Goal: Task Accomplishment & Management: Use online tool/utility

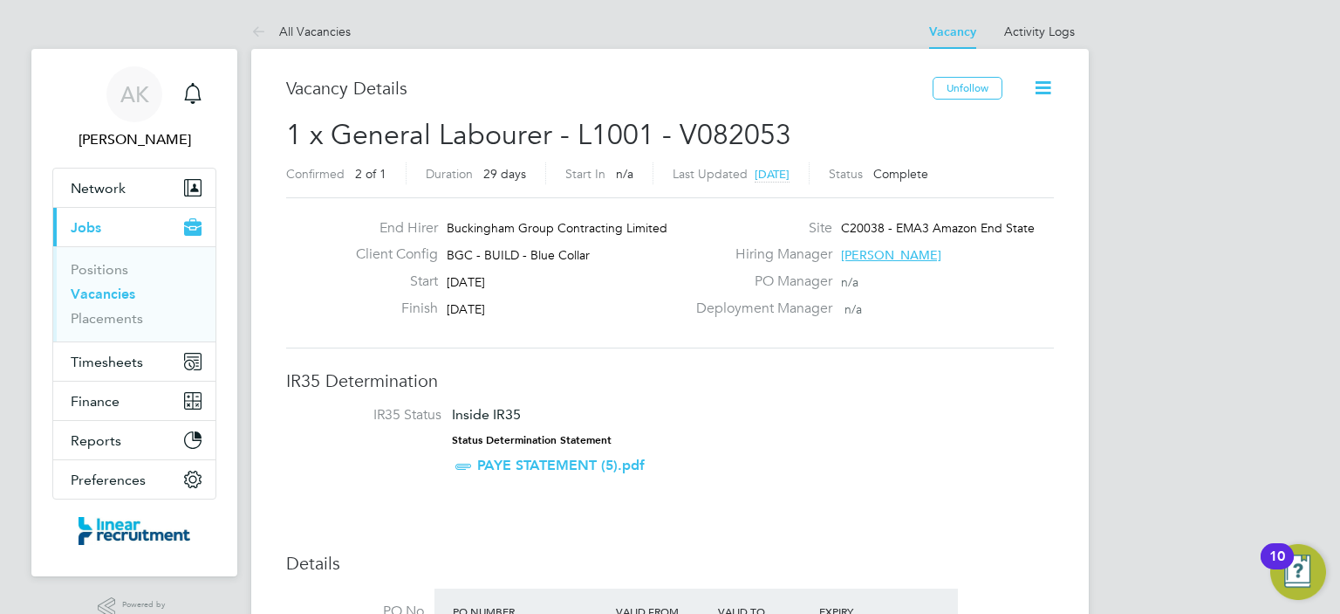
click at [110, 291] on link "Vacancies" at bounding box center [103, 293] width 65 height 17
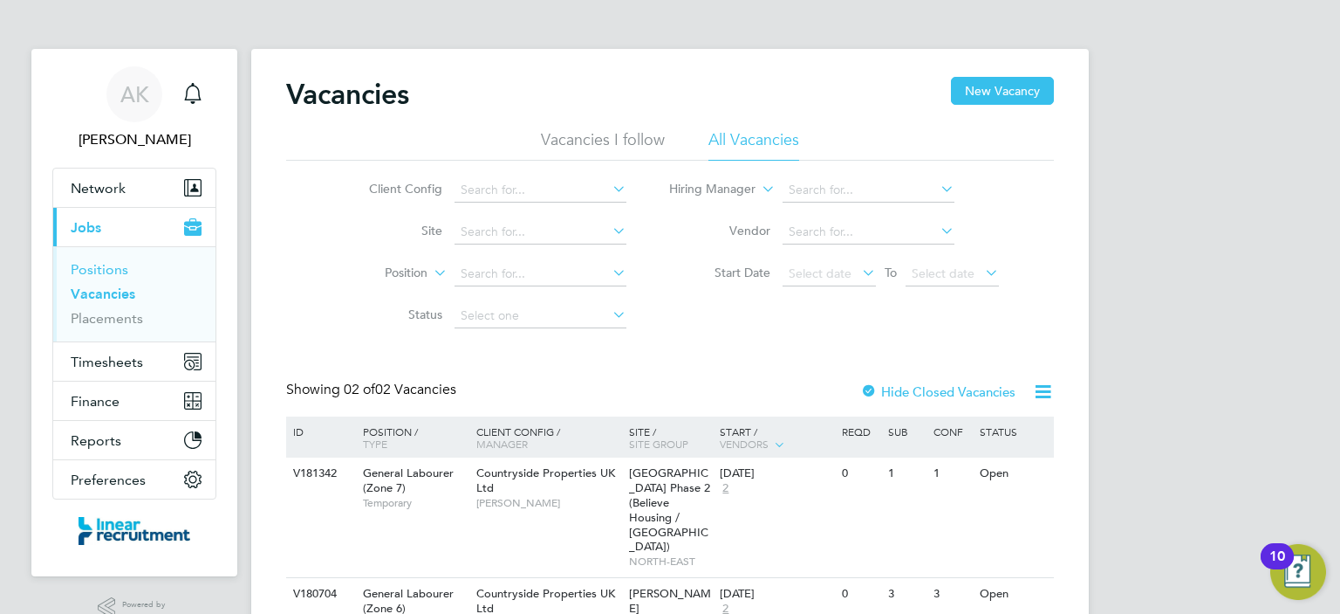
click at [107, 273] on link "Positions" at bounding box center [100, 269] width 58 height 17
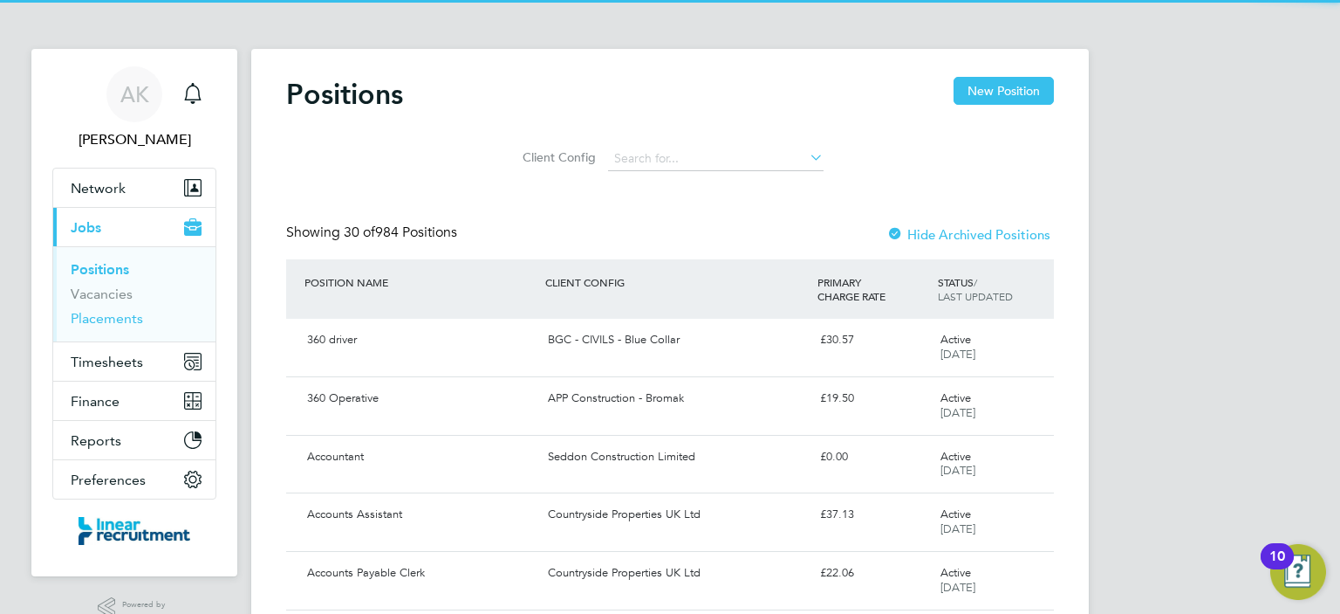
click at [113, 314] on link "Placements" at bounding box center [107, 318] width 72 height 17
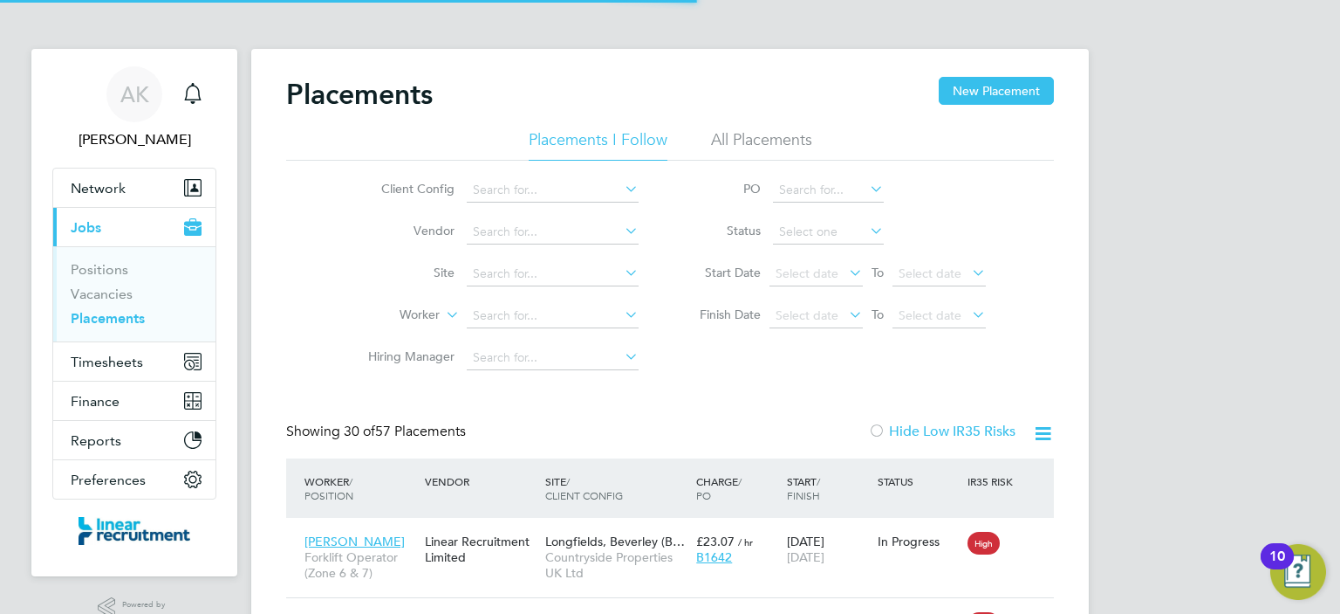
scroll to position [65, 152]
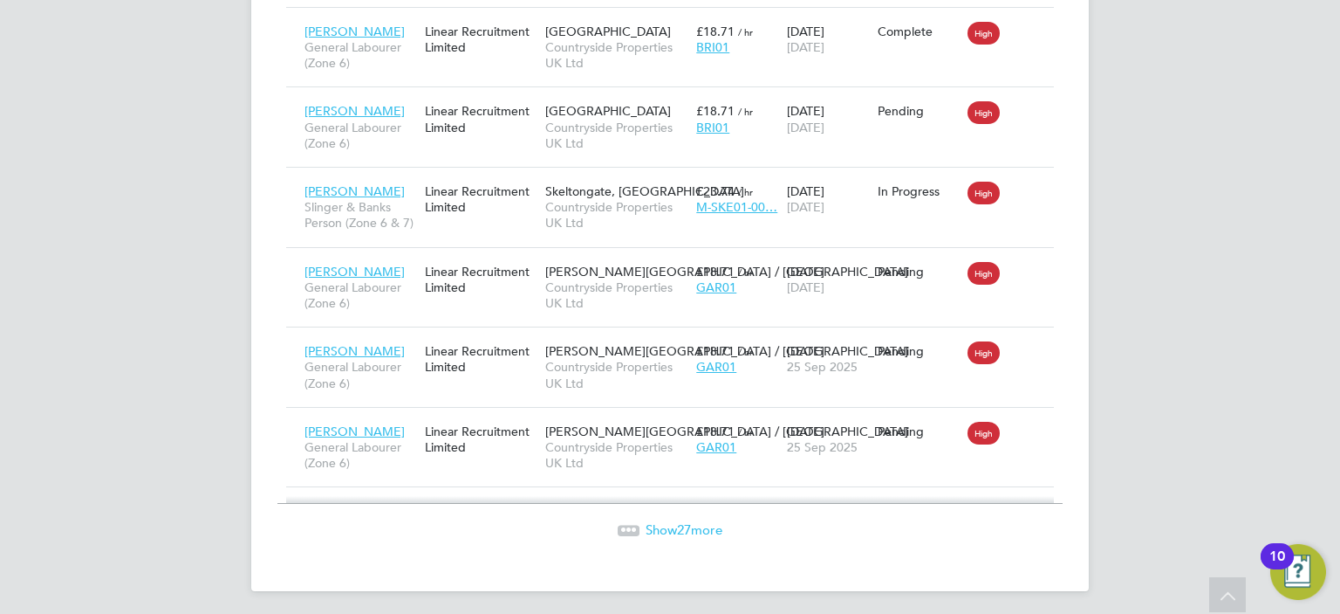
click at [677, 532] on span "Show 27 more" at bounding box center [684, 529] width 77 height 17
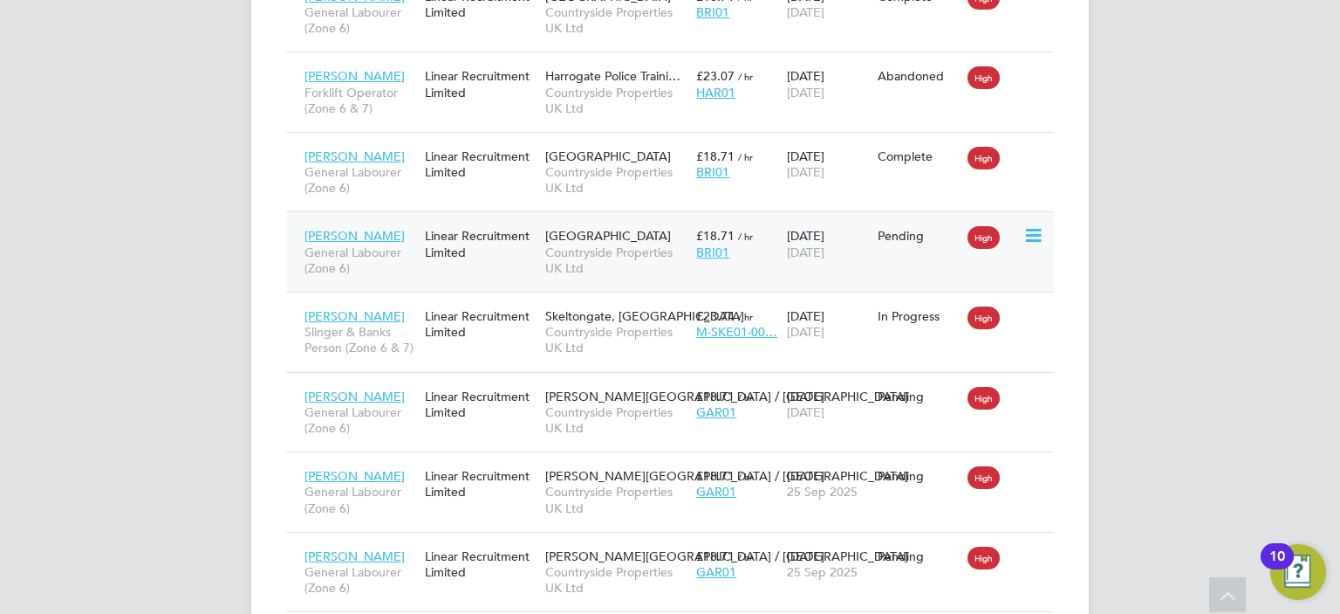
click at [1038, 234] on icon at bounding box center [1032, 235] width 17 height 21
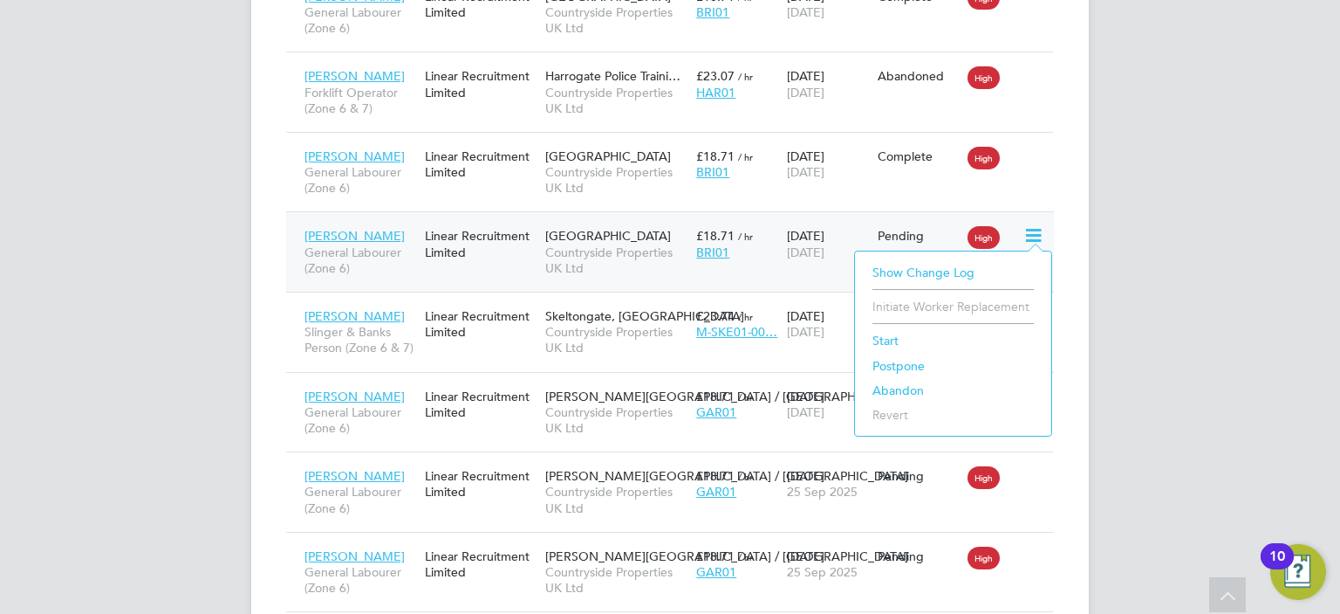
click at [890, 339] on li "Start" at bounding box center [953, 340] width 179 height 24
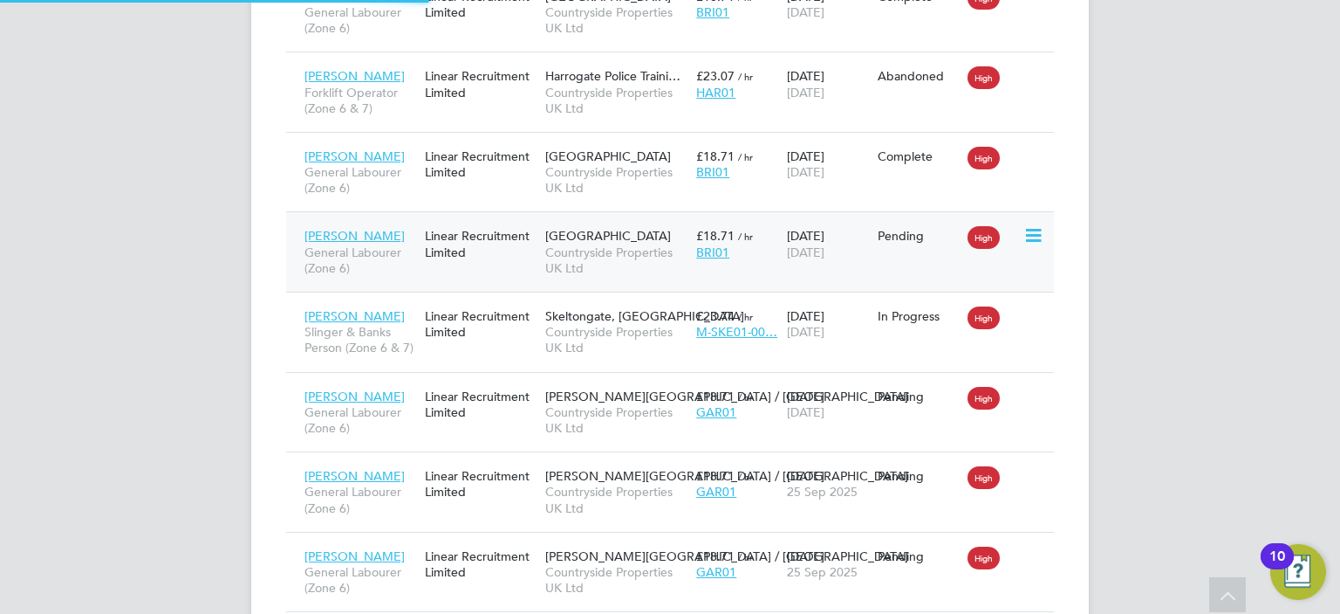
type input "[PERSON_NAME]"
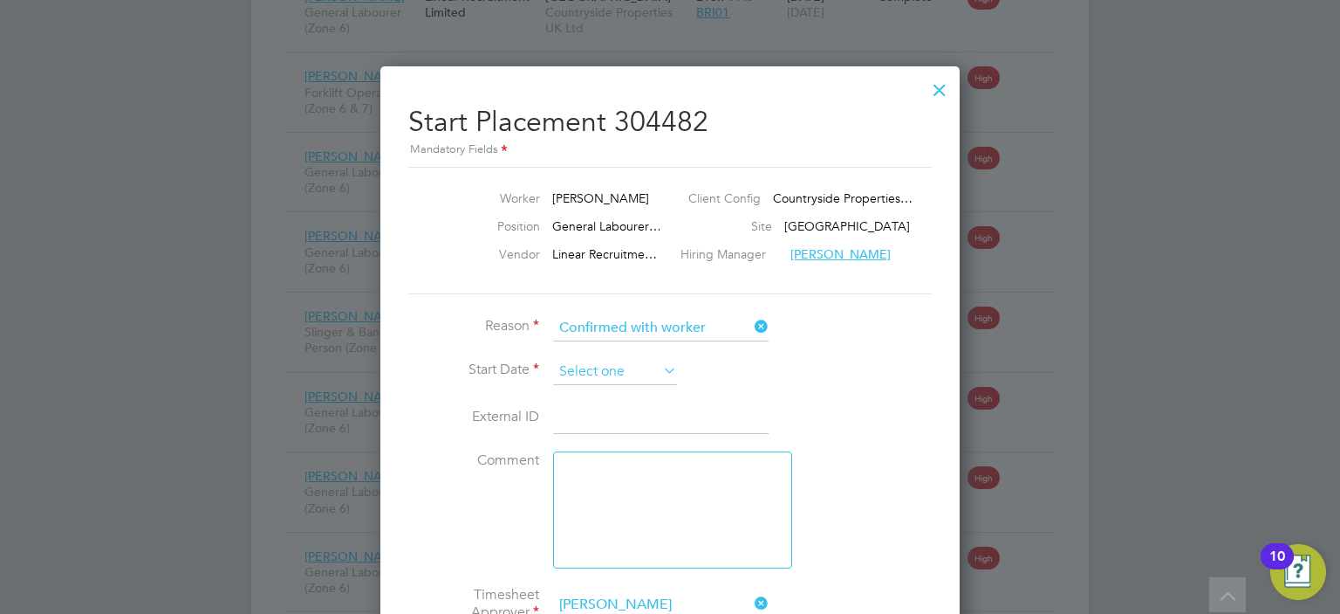
click at [635, 374] on input at bounding box center [615, 372] width 124 height 26
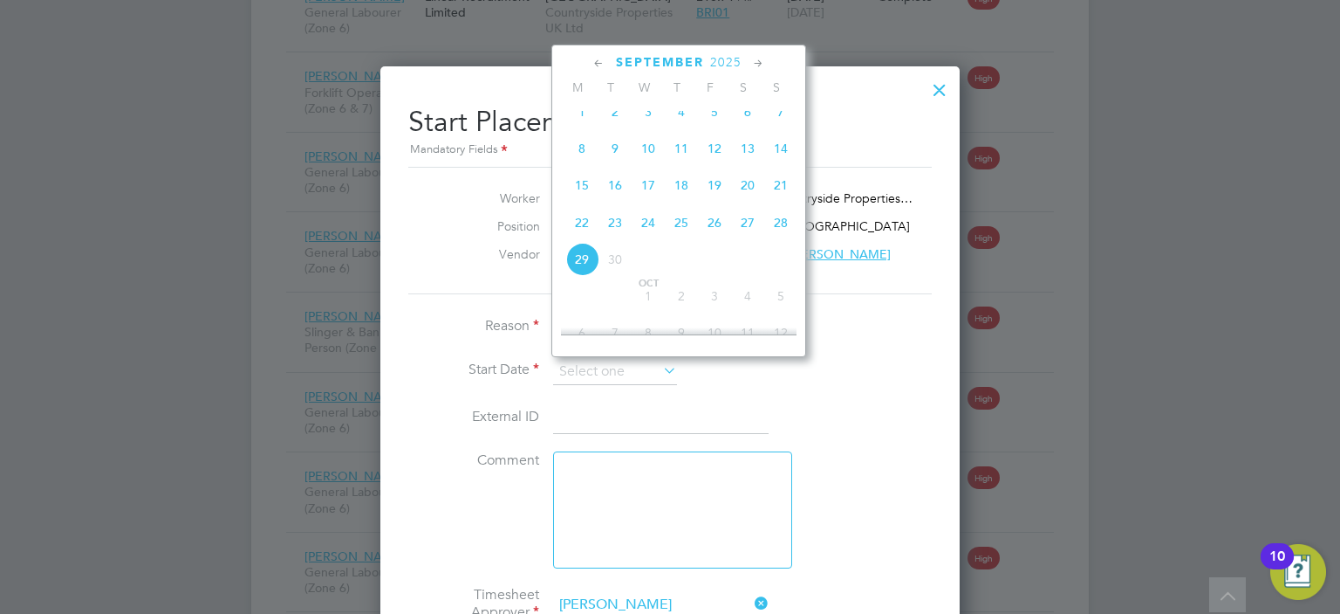
click at [619, 239] on span "23" at bounding box center [615, 222] width 33 height 33
type input "[DATE]"
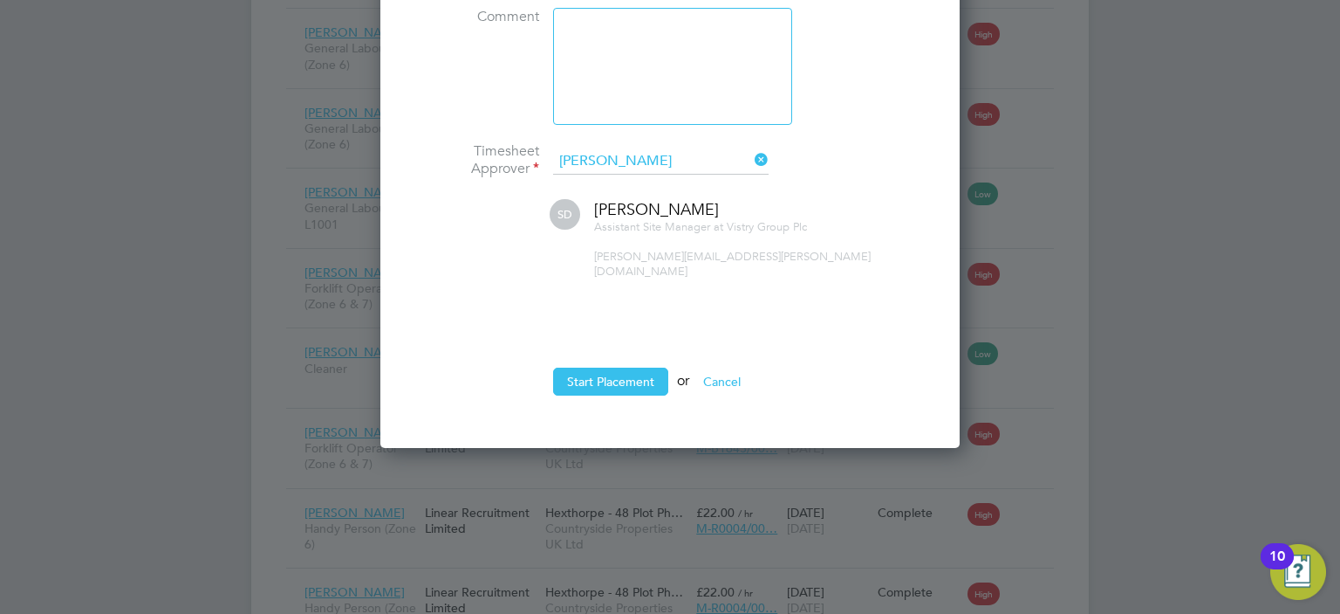
scroll to position [2789, 0]
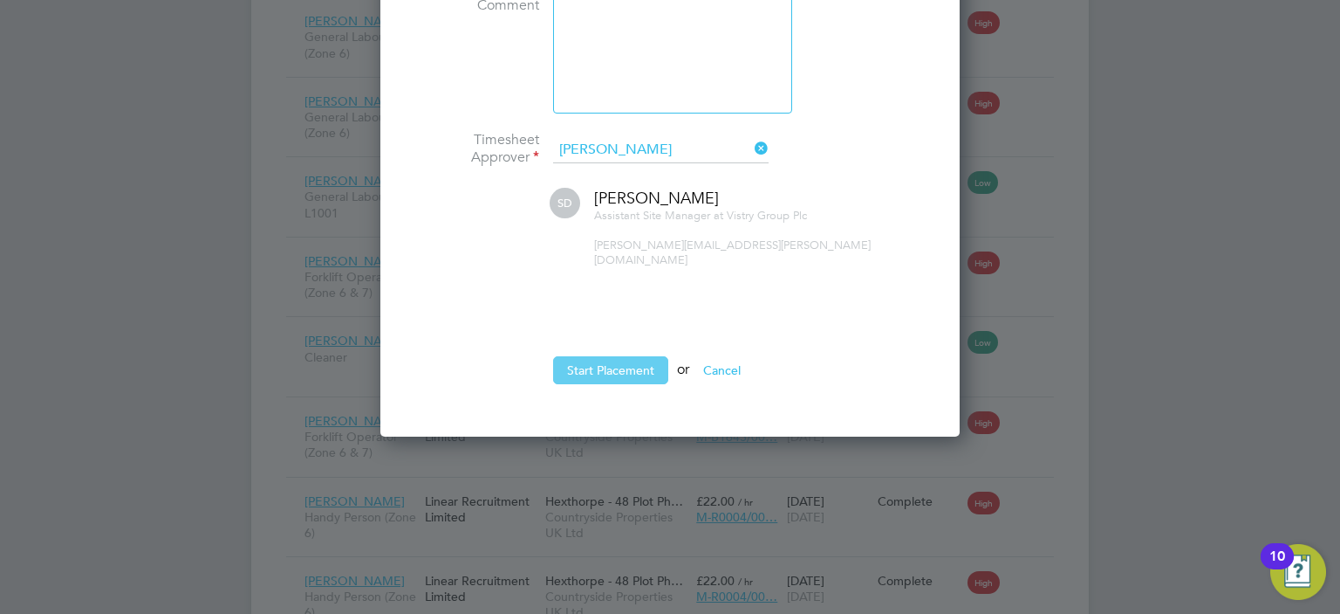
click at [584, 356] on button "Start Placement" at bounding box center [610, 370] width 115 height 28
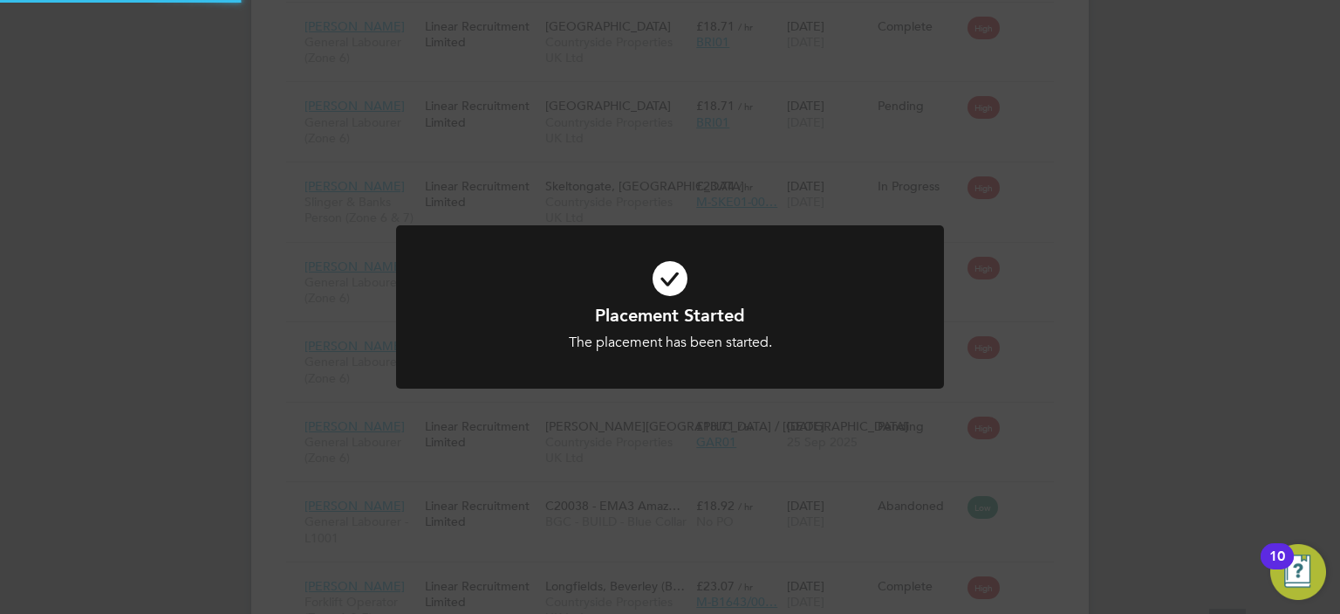
scroll to position [2334, 0]
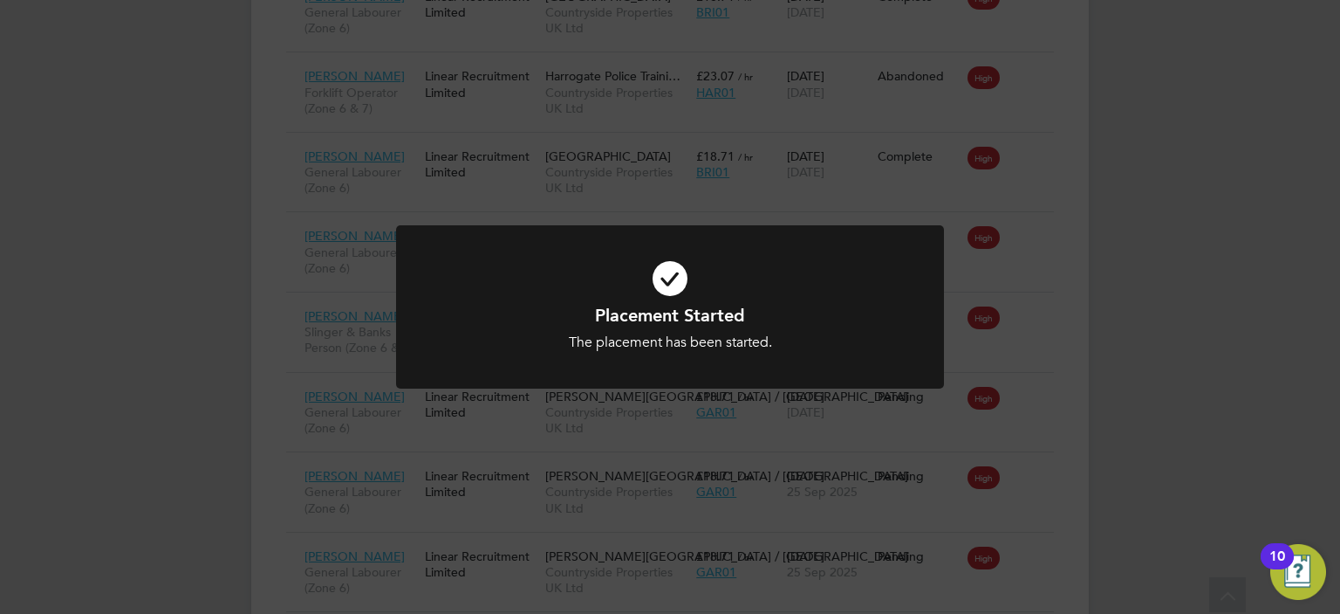
click at [841, 216] on div "Placement Started The placement has been started. Cancel Okay" at bounding box center [670, 307] width 1340 height 614
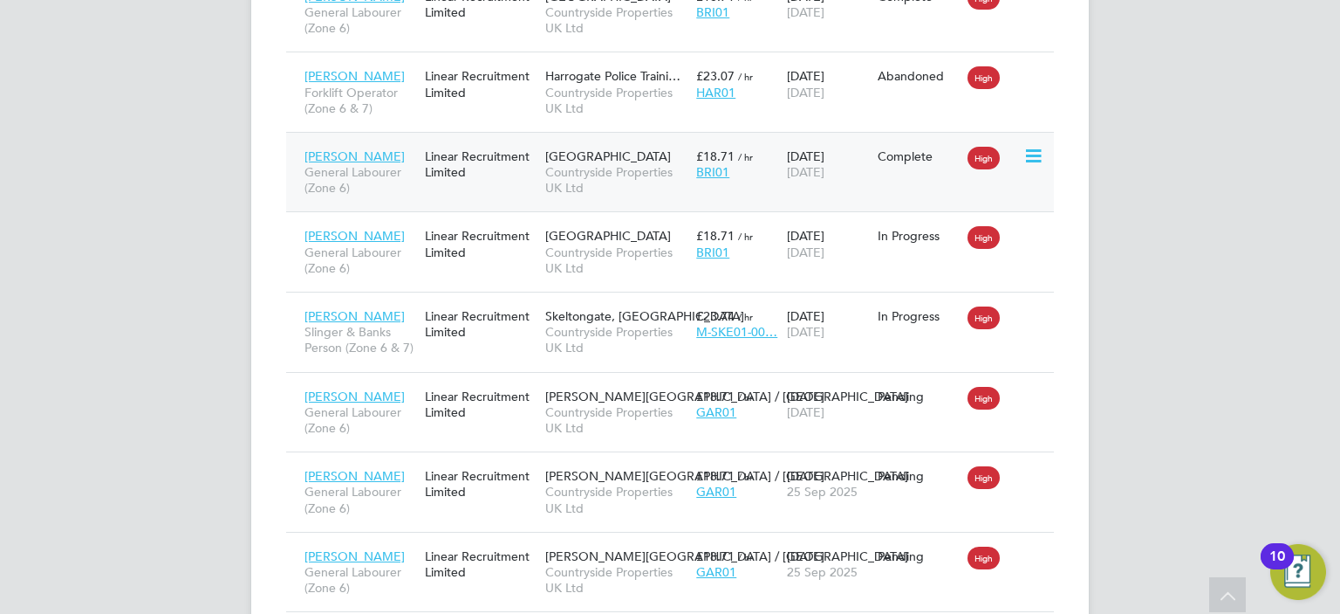
click at [751, 184] on div "£18.71 / hr BRI01" at bounding box center [737, 164] width 91 height 49
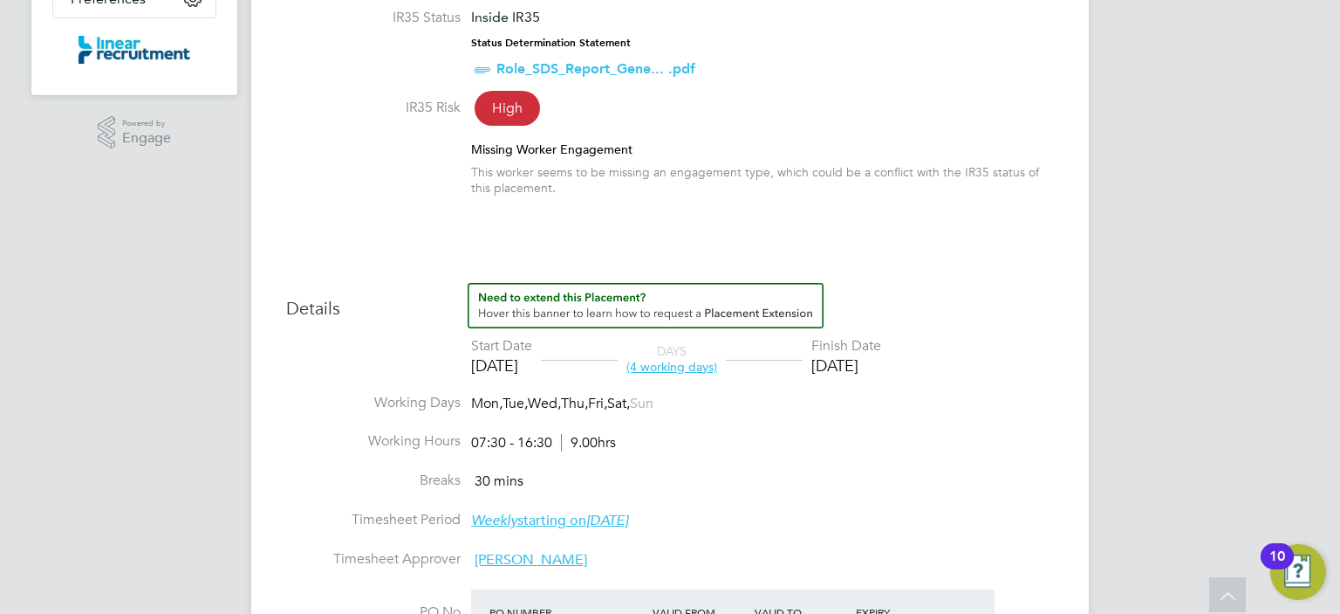
click at [530, 341] on div "Start Date" at bounding box center [501, 346] width 61 height 18
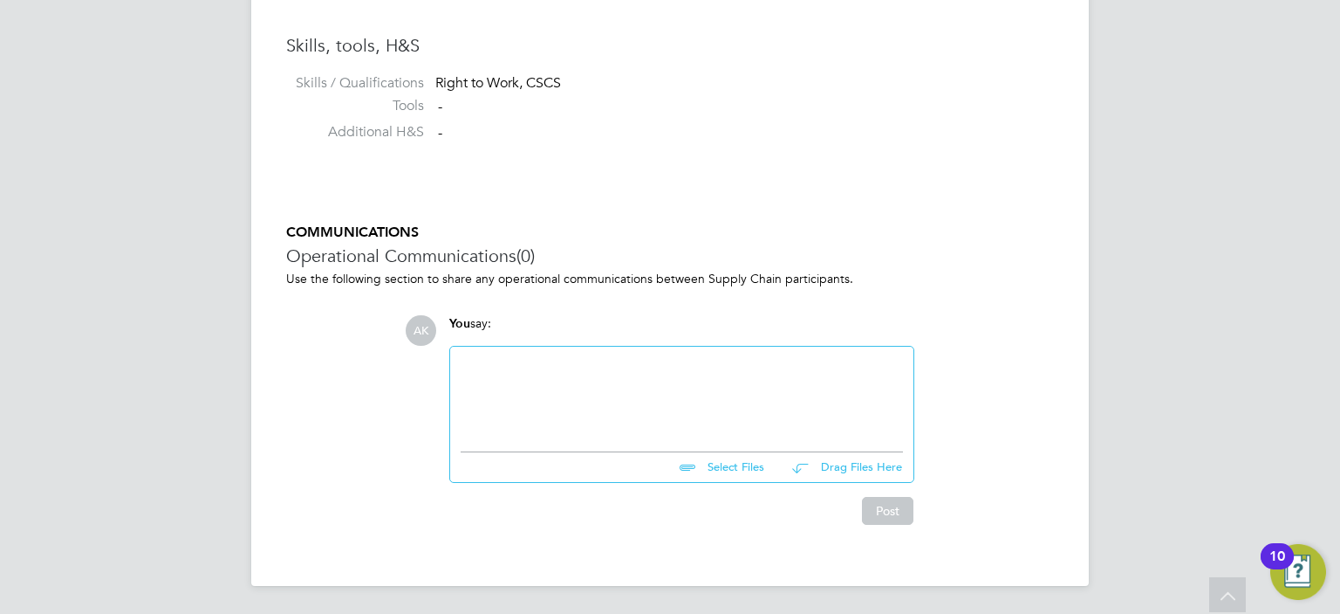
click at [546, 364] on div at bounding box center [682, 394] width 442 height 75
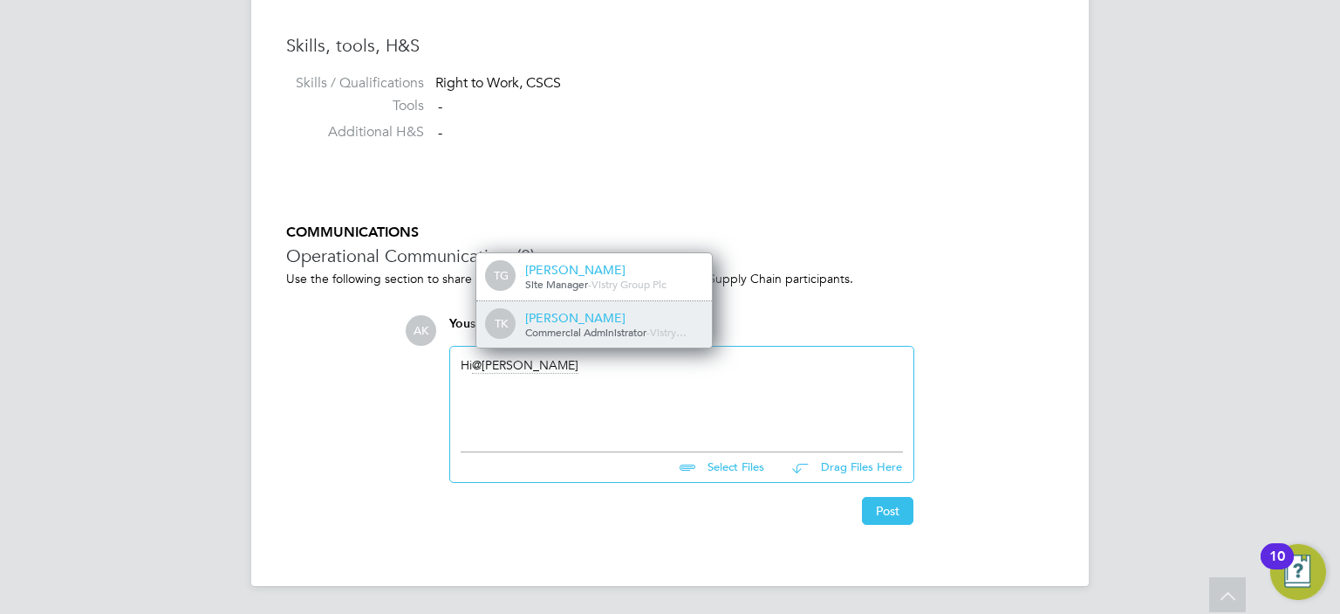
click at [566, 317] on div "Tyler Kelly" at bounding box center [612, 318] width 175 height 16
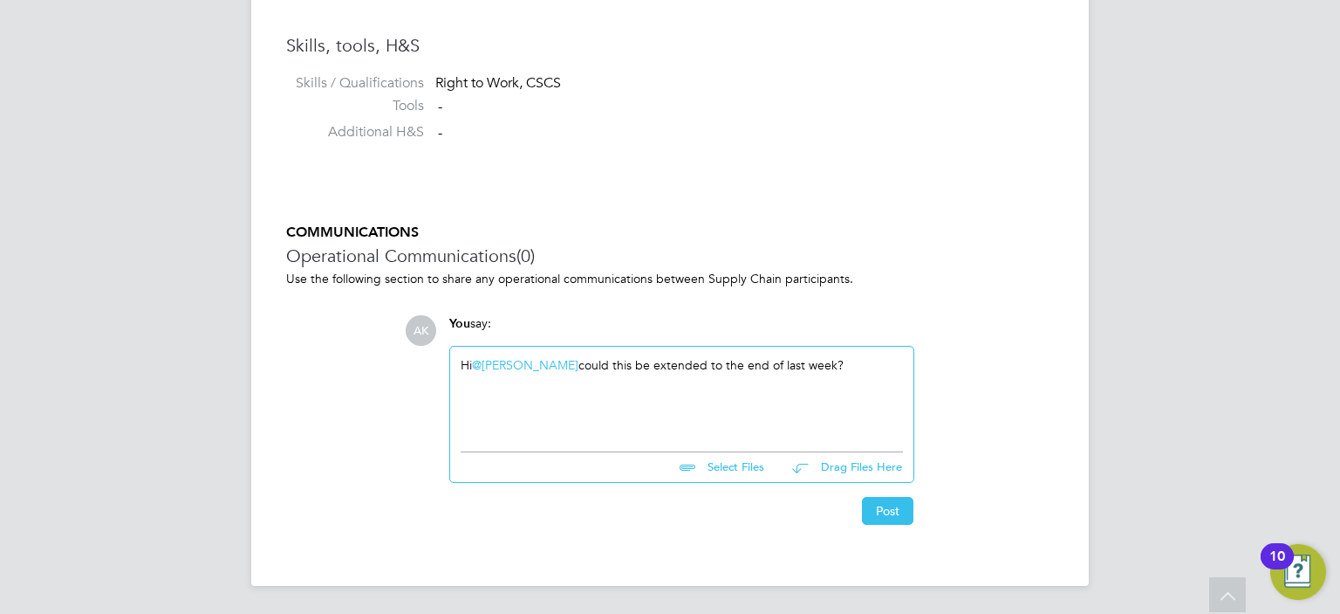
click at [863, 369] on div "Hi @Tyler Kelly ​ could this be extended to the end of last week?" at bounding box center [682, 394] width 442 height 75
click at [860, 362] on div "Hi @Tyler Kelly ​ could this be extended to the end of last week?" at bounding box center [682, 394] width 442 height 75
click at [695, 378] on div "Hi @Tyler Kelly ​ could this be extended to the end of last week? He did 3 days…" at bounding box center [682, 394] width 442 height 75
click at [852, 365] on div "Hi @Tyler Kelly ​ could this be extended to the end of last week? He did 3 days…" at bounding box center [682, 394] width 442 height 75
click at [724, 376] on div "Hi @Tyler Kelly ​ could this be extended to the end of last week? He did 2 days…" at bounding box center [682, 394] width 442 height 75
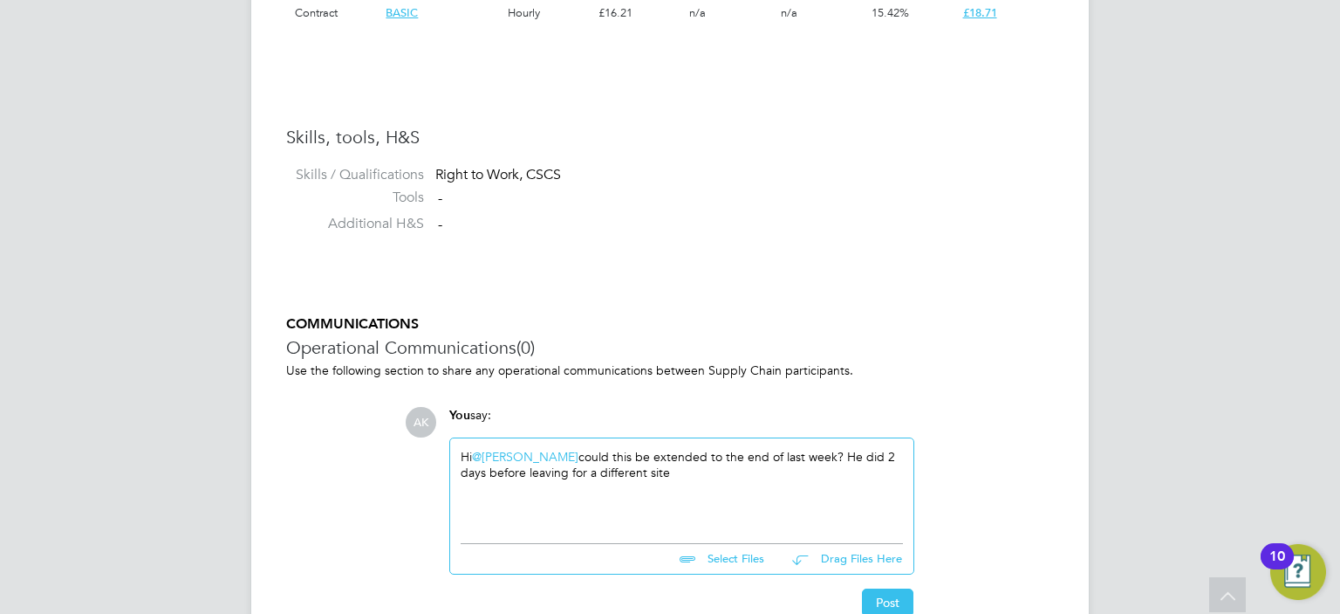
scroll to position [2416, 0]
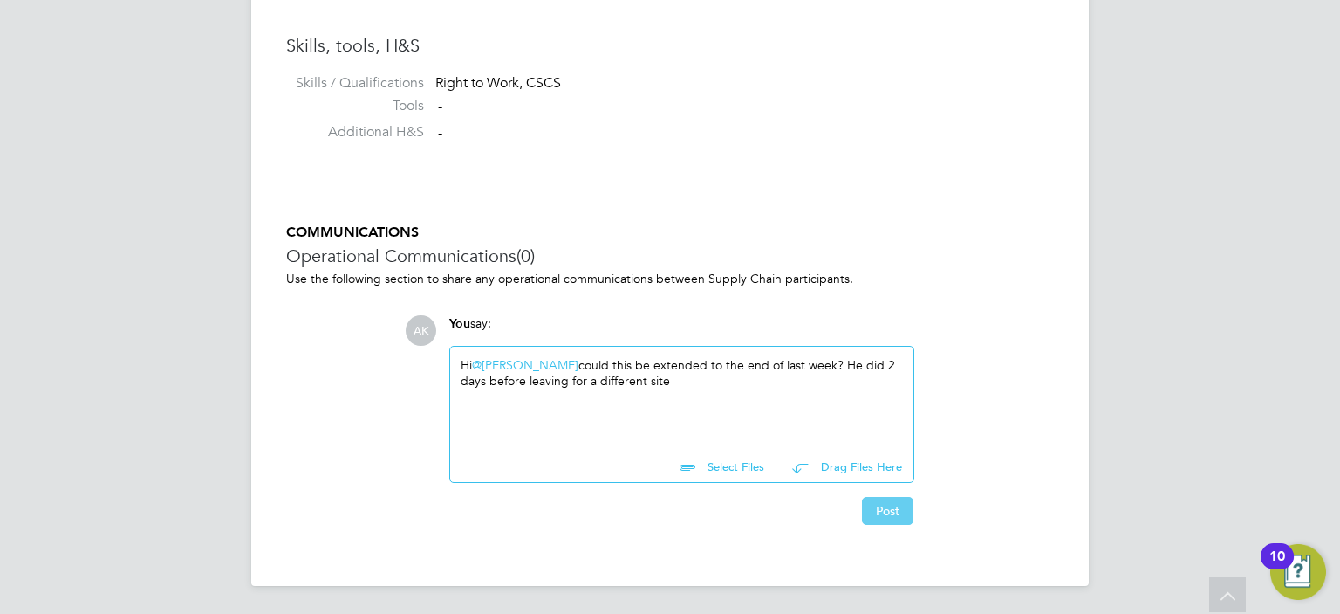
click at [893, 505] on button "Post" at bounding box center [887, 511] width 51 height 28
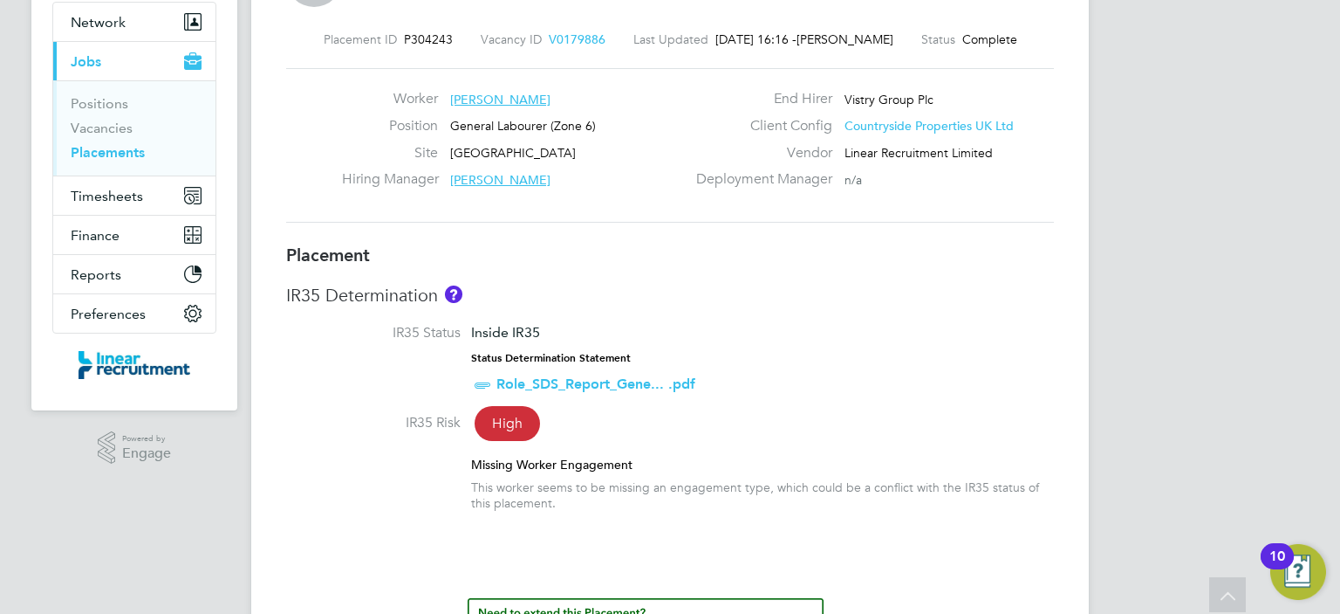
scroll to position [0, 0]
